Goal: Task Accomplishment & Management: Manage account settings

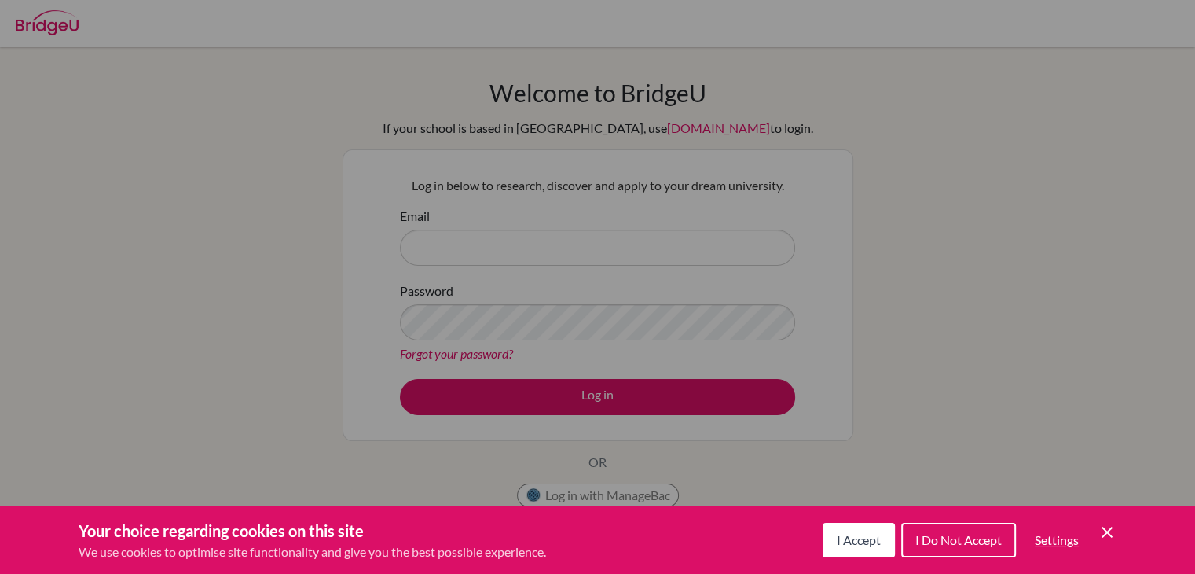
click at [1110, 527] on icon "Cookie Control Close Icon" at bounding box center [1107, 532] width 19 height 19
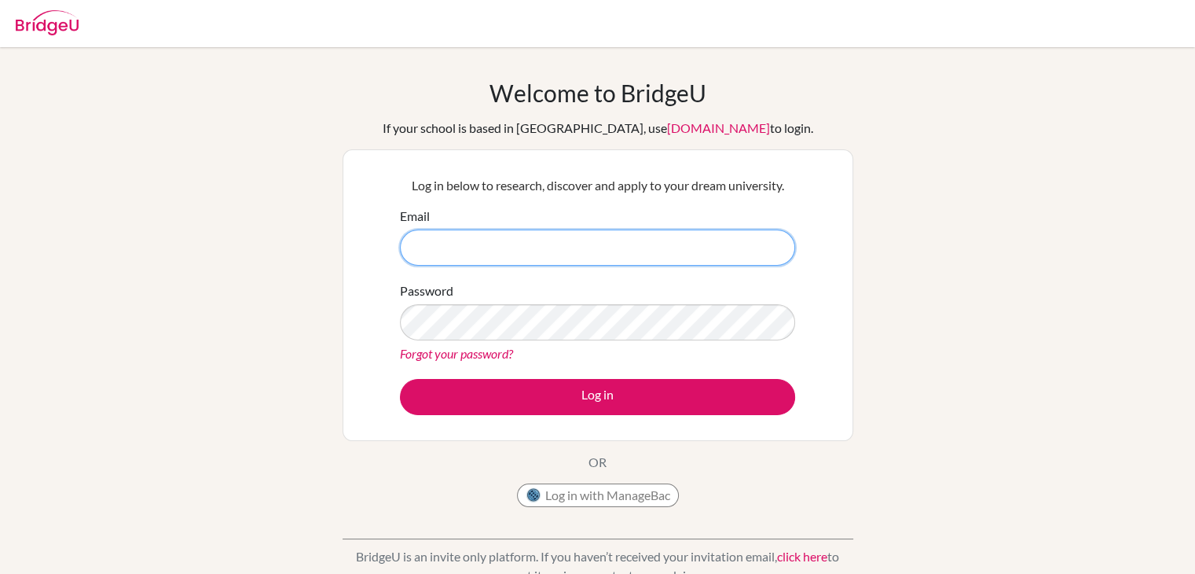
click at [558, 245] on input "Email" at bounding box center [597, 247] width 395 height 36
type input "[EMAIL_ADDRESS][DOMAIN_NAME]"
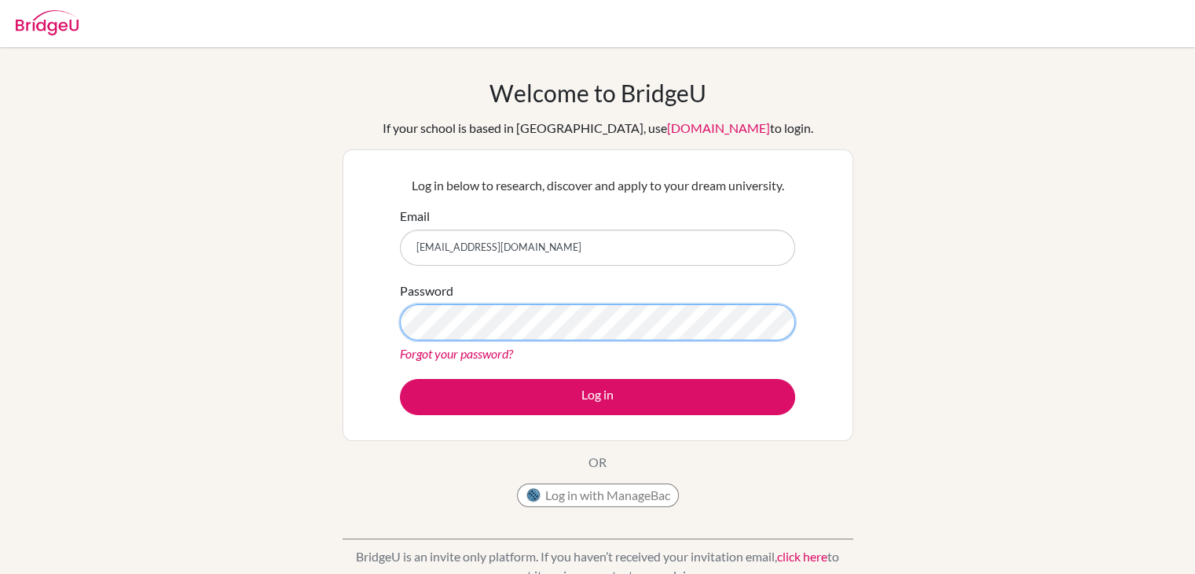
click at [400, 379] on button "Log in" at bounding box center [597, 397] width 395 height 36
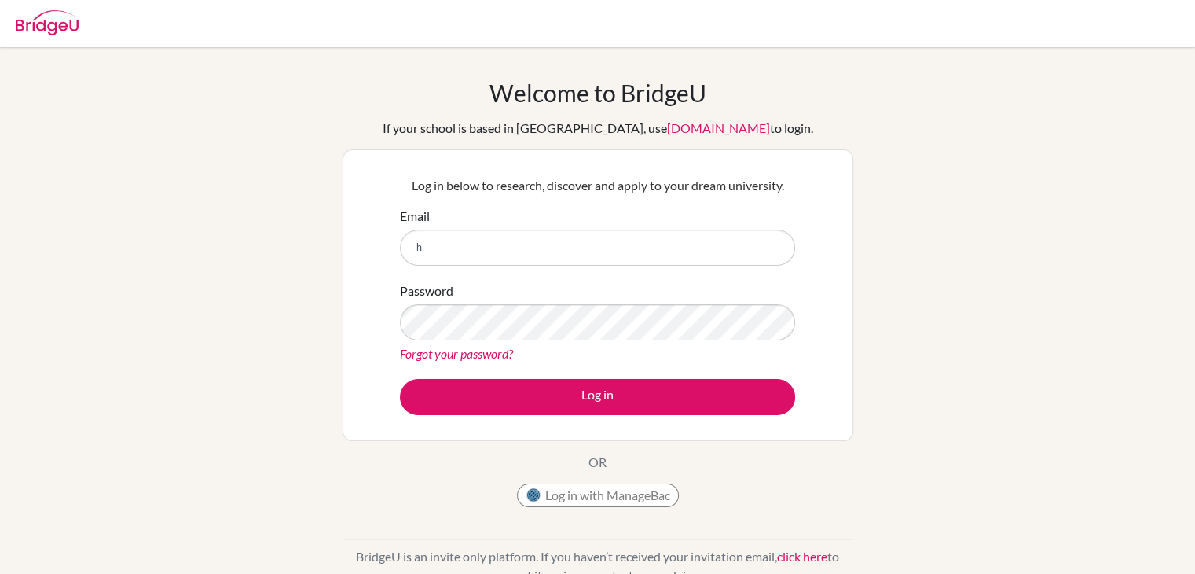
type input "[EMAIL_ADDRESS][DOMAIN_NAME]"
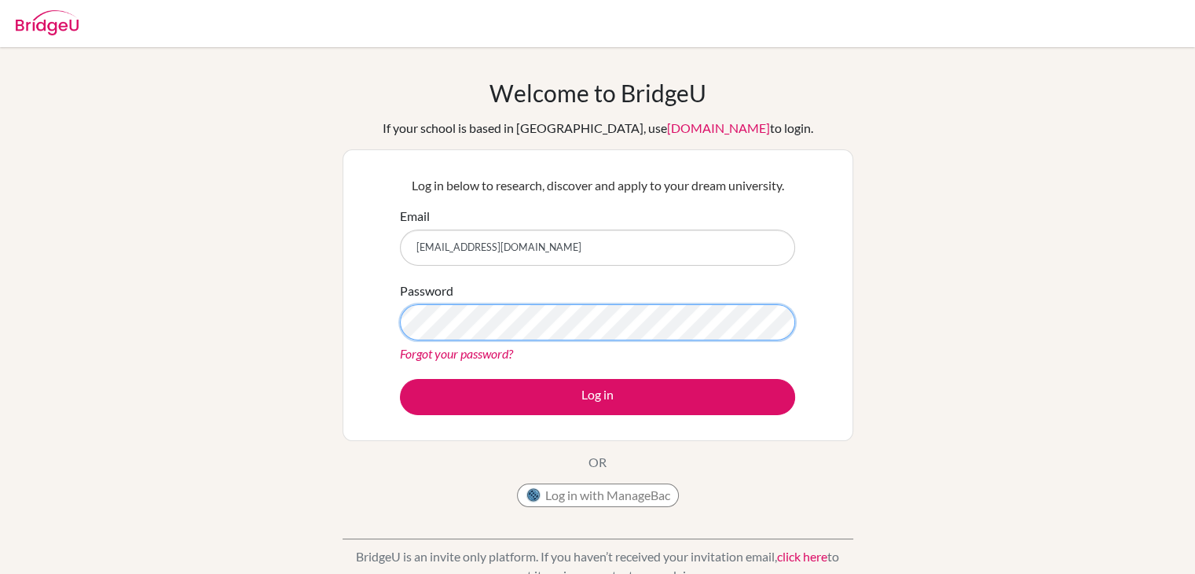
click at [400, 379] on button "Log in" at bounding box center [597, 397] width 395 height 36
